Goal: Information Seeking & Learning: Learn about a topic

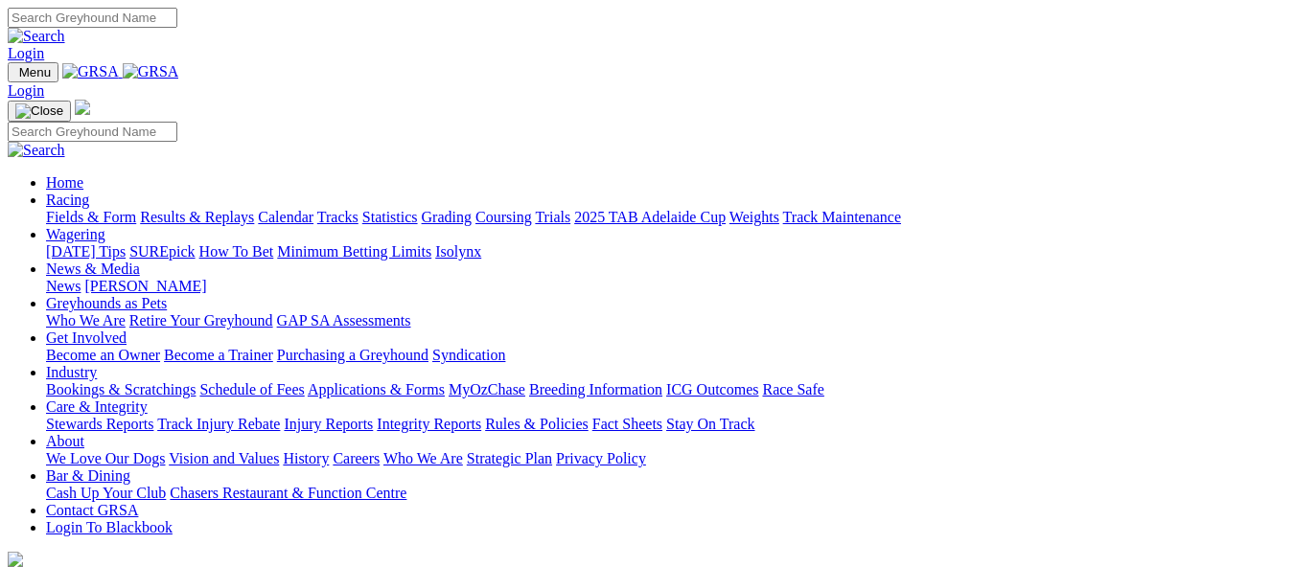
scroll to position [671, 0]
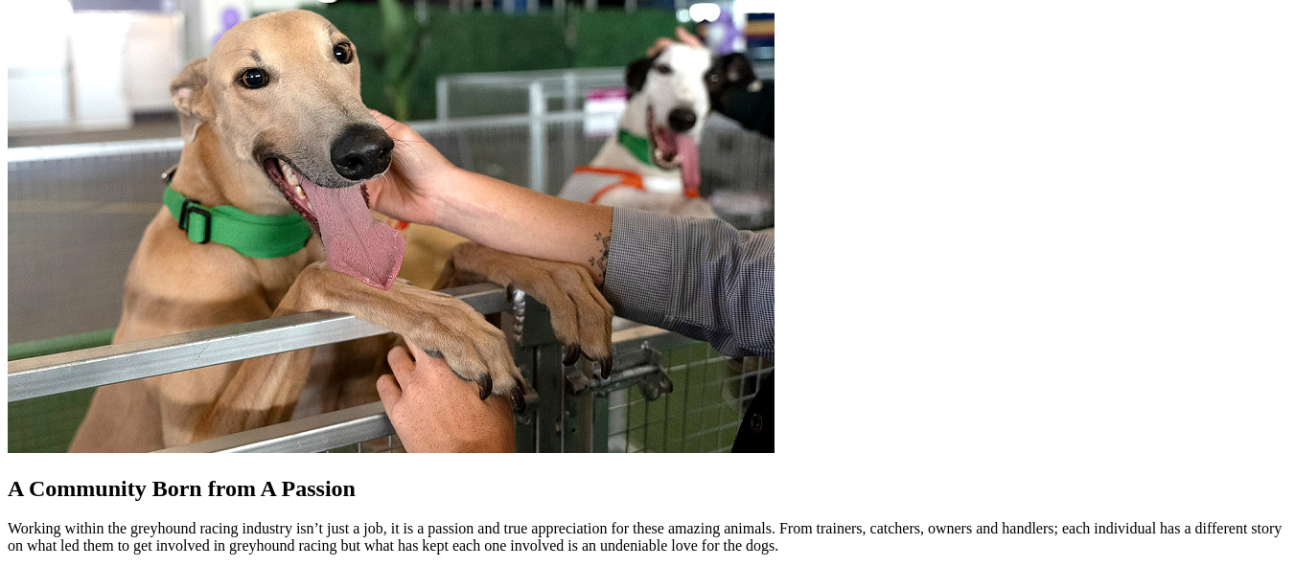
scroll to position [1725, 0]
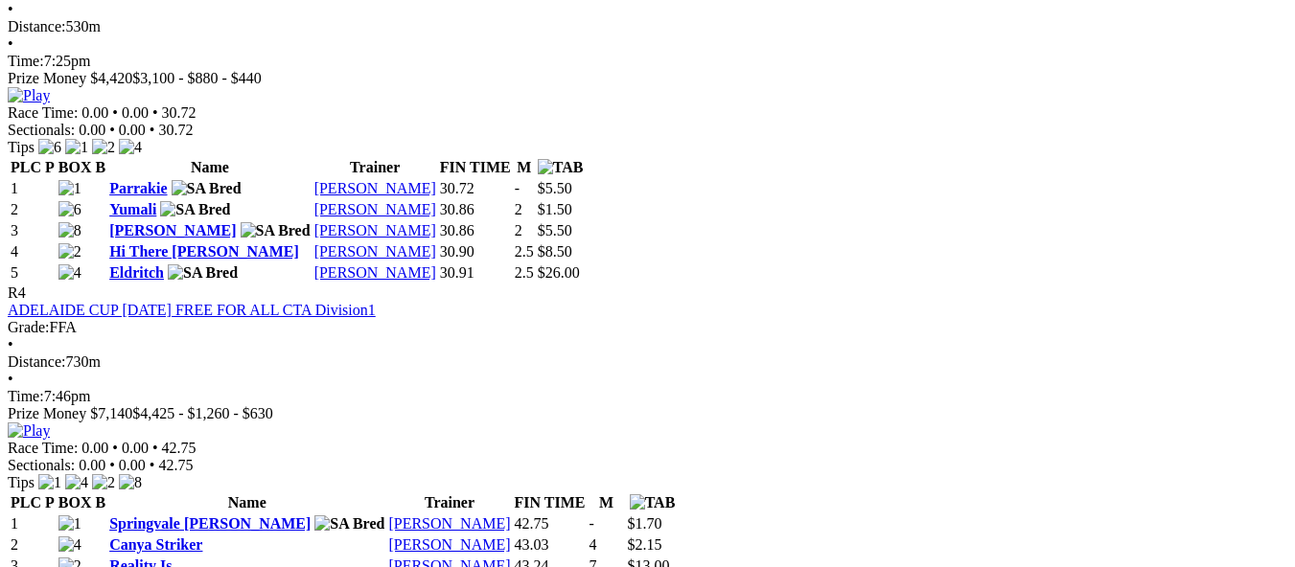
scroll to position [1821, 0]
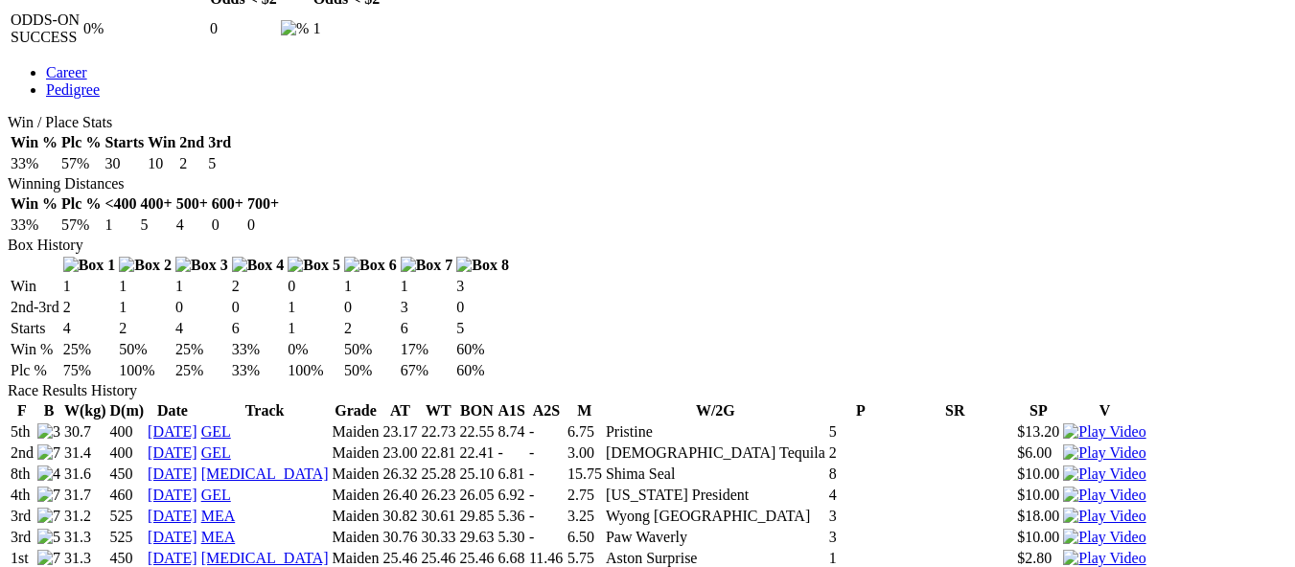
scroll to position [1054, 0]
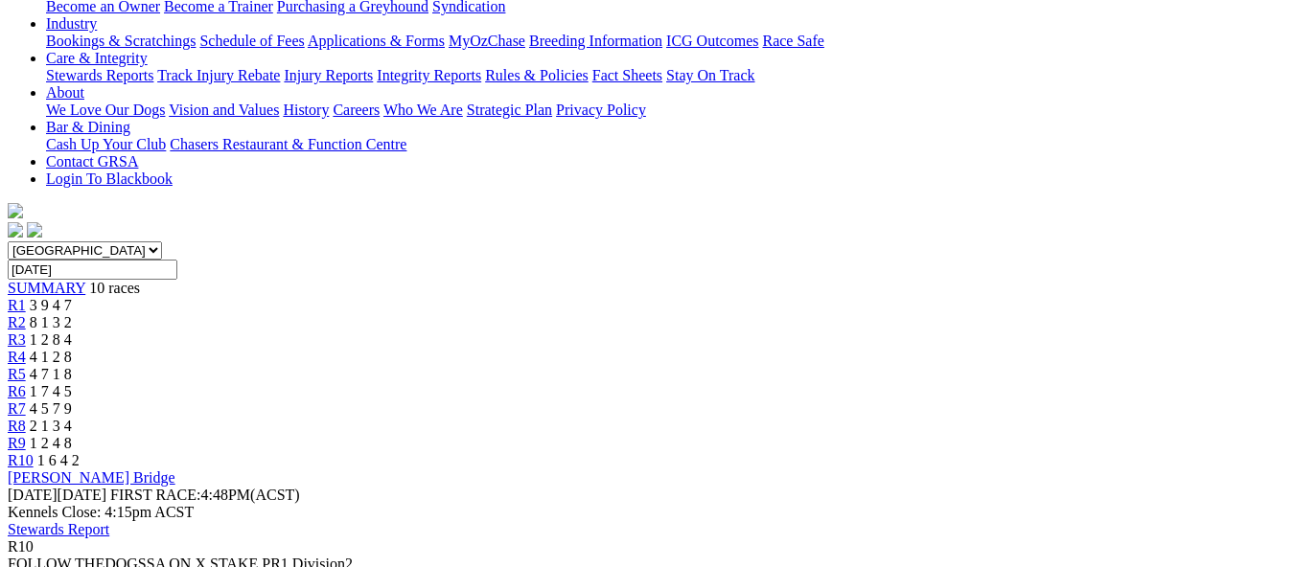
scroll to position [288, 0]
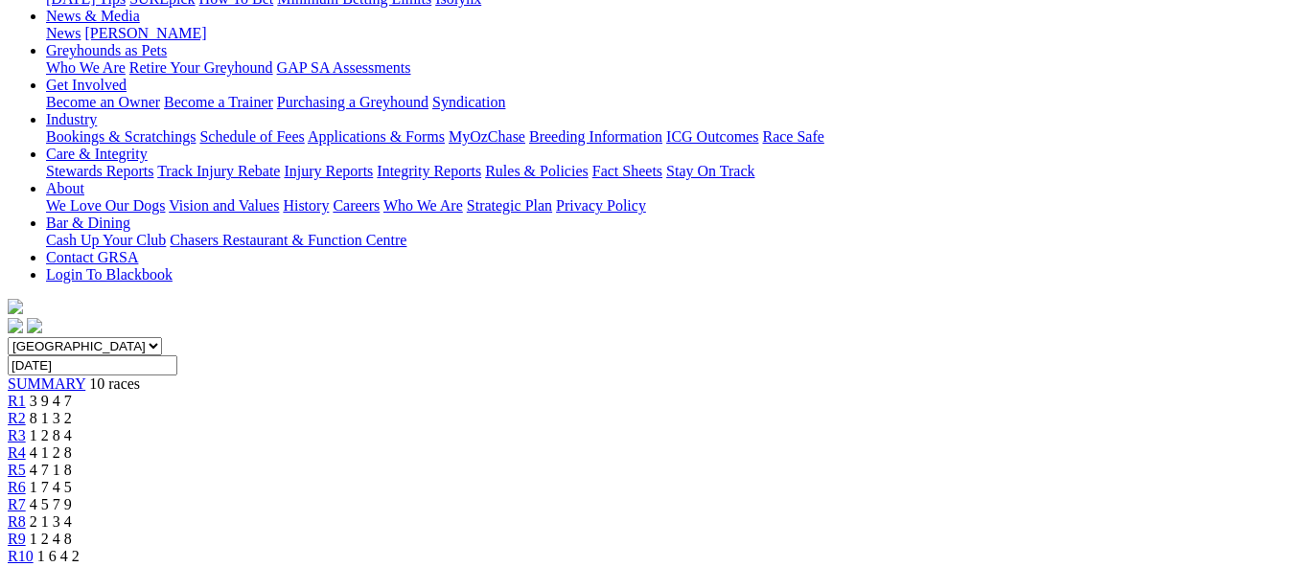
drag, startPoint x: 156, startPoint y: 358, endPoint x: 174, endPoint y: 355, distance: 18.4
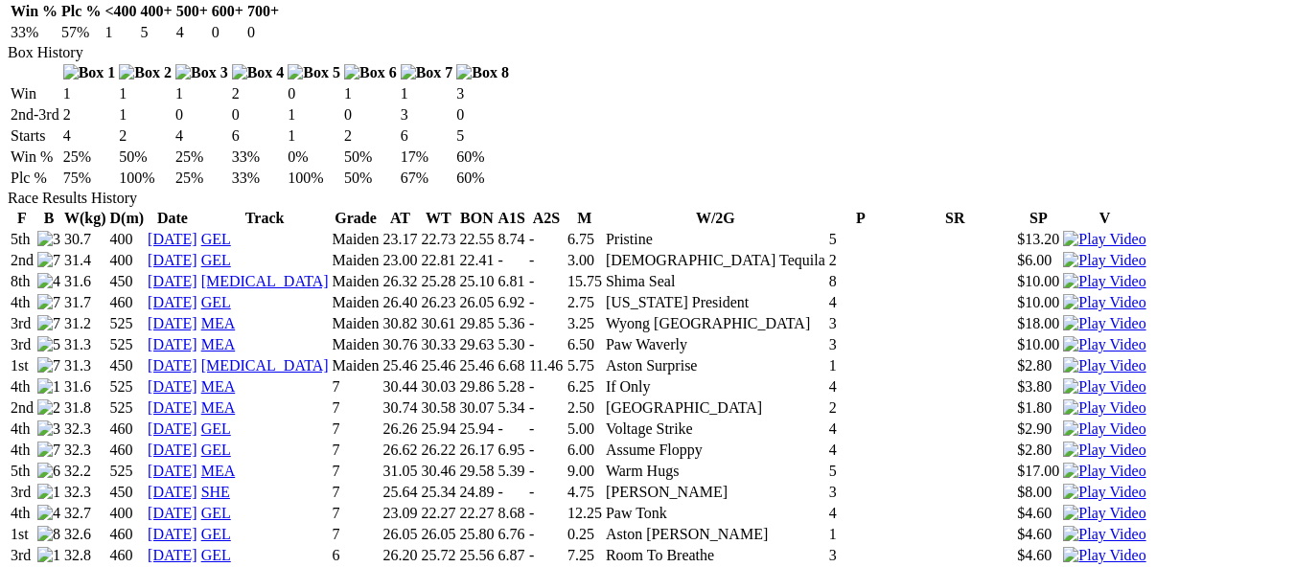
scroll to position [1246, 0]
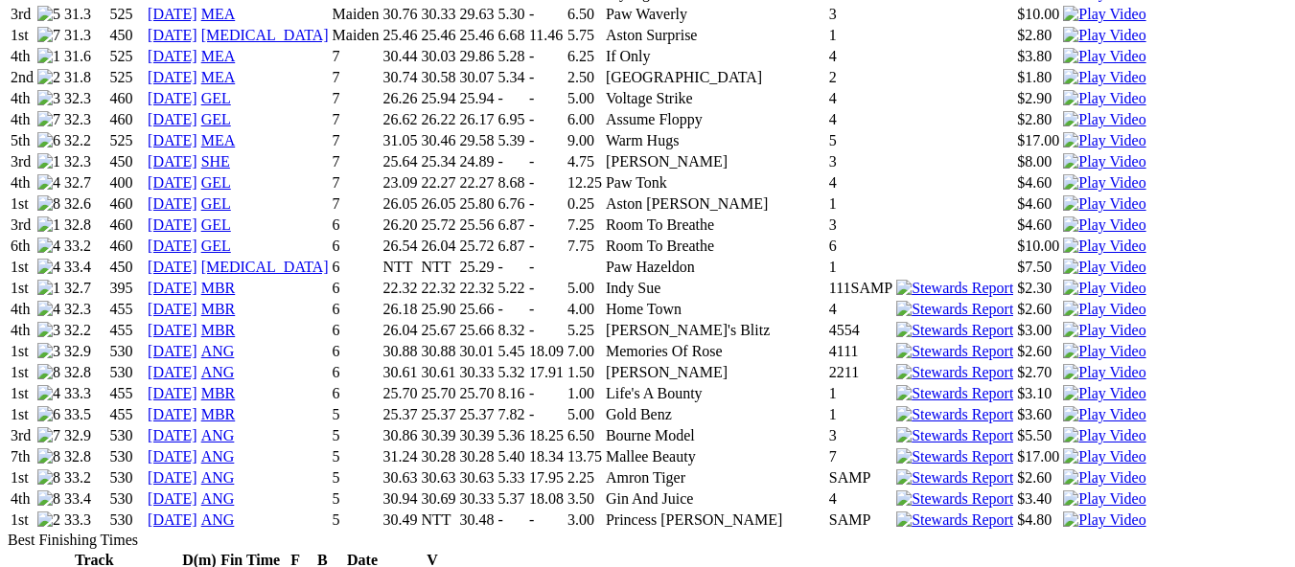
scroll to position [1438, 0]
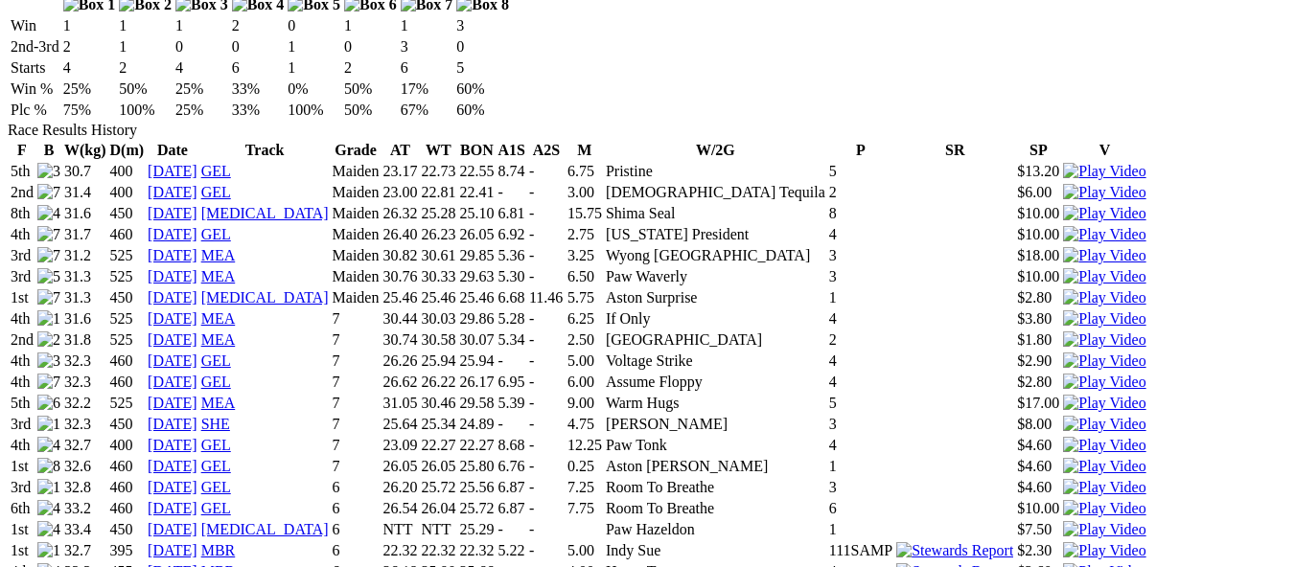
scroll to position [1246, 0]
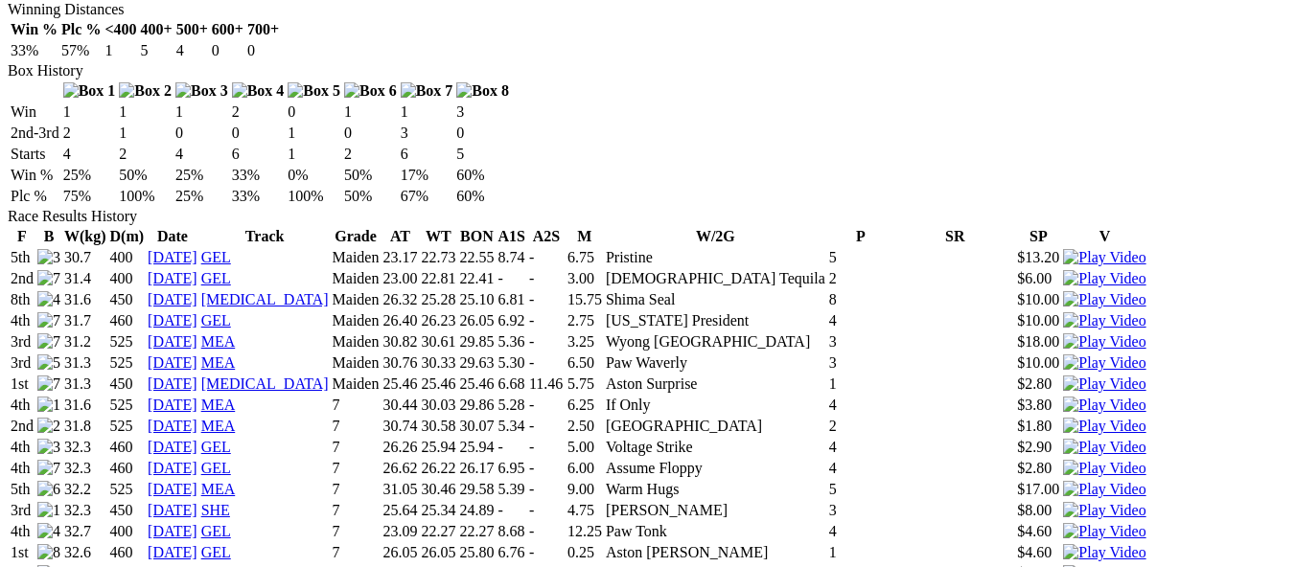
scroll to position [1150, 0]
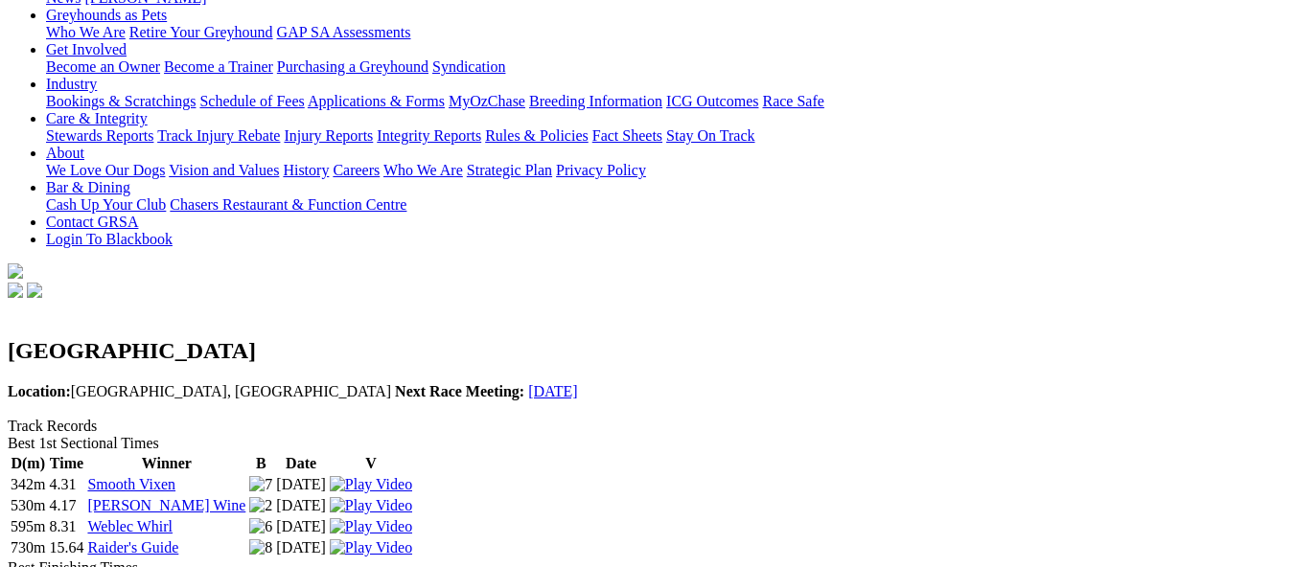
scroll to position [96, 0]
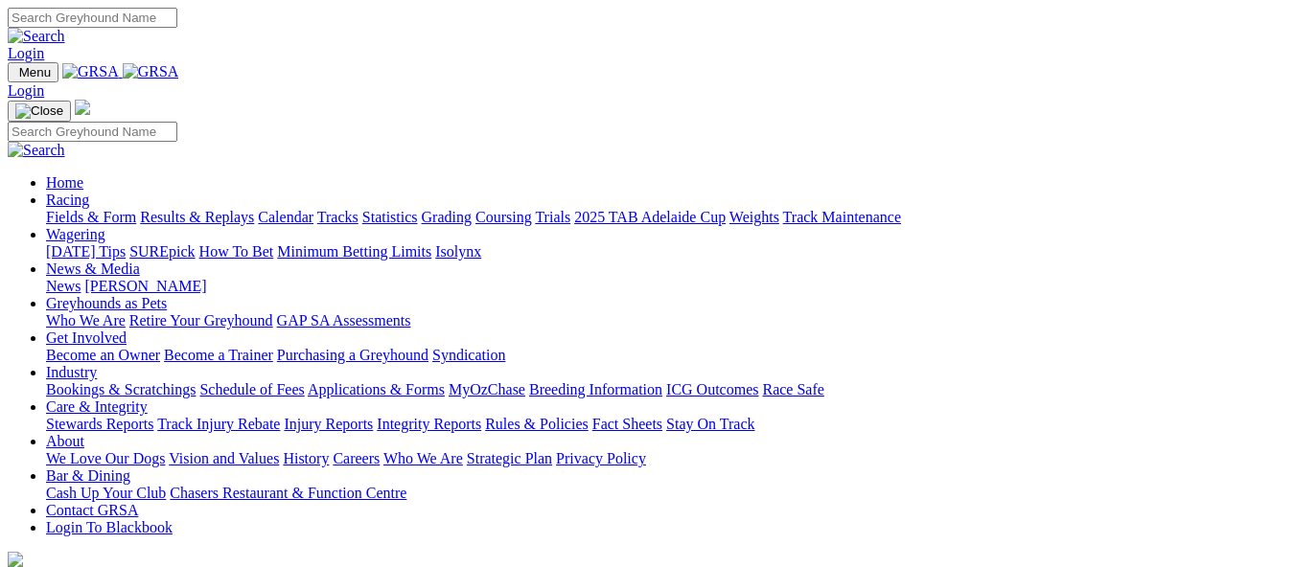
click at [313, 209] on link "Calendar" at bounding box center [286, 217] width 56 height 16
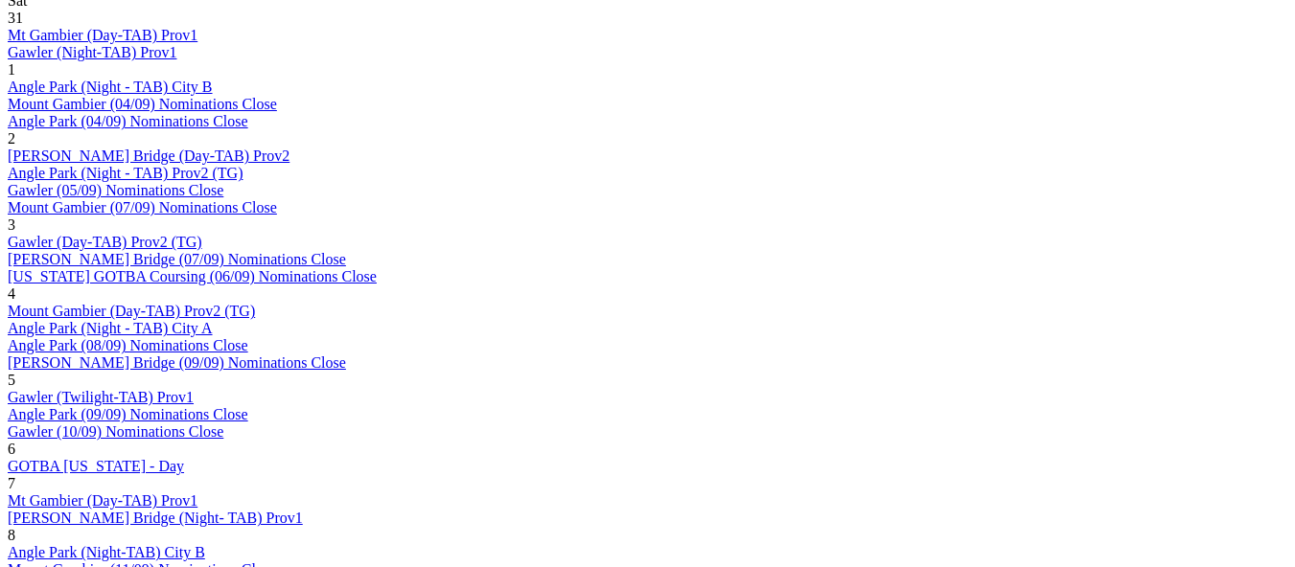
scroll to position [1054, 0]
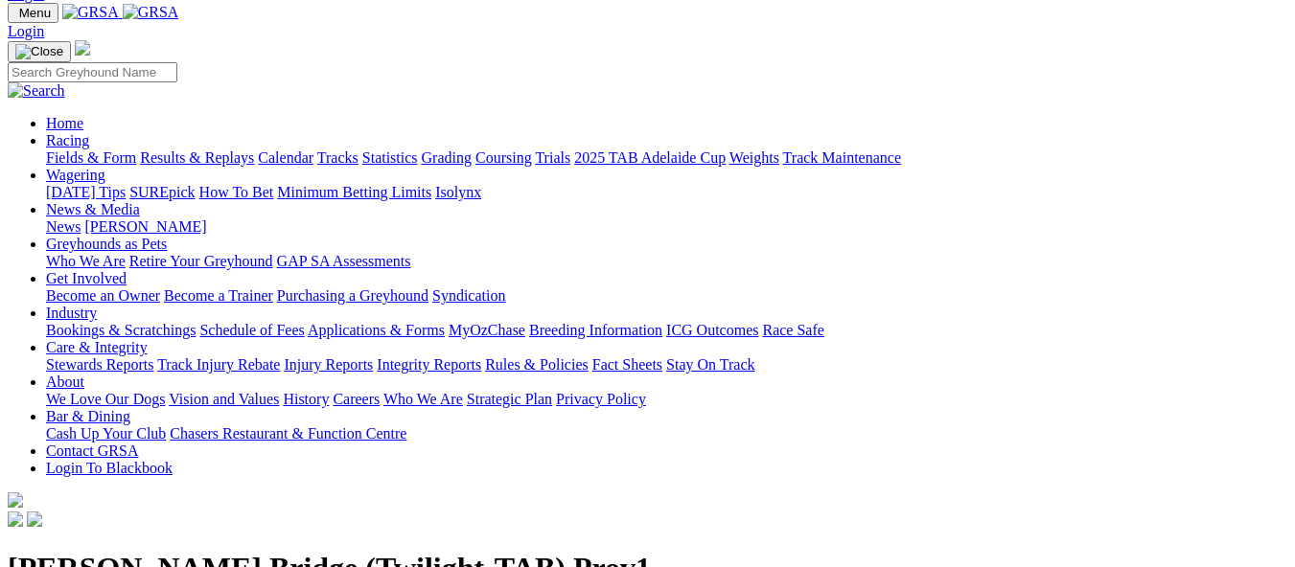
scroll to position [96, 0]
